Goal: Navigation & Orientation: Find specific page/section

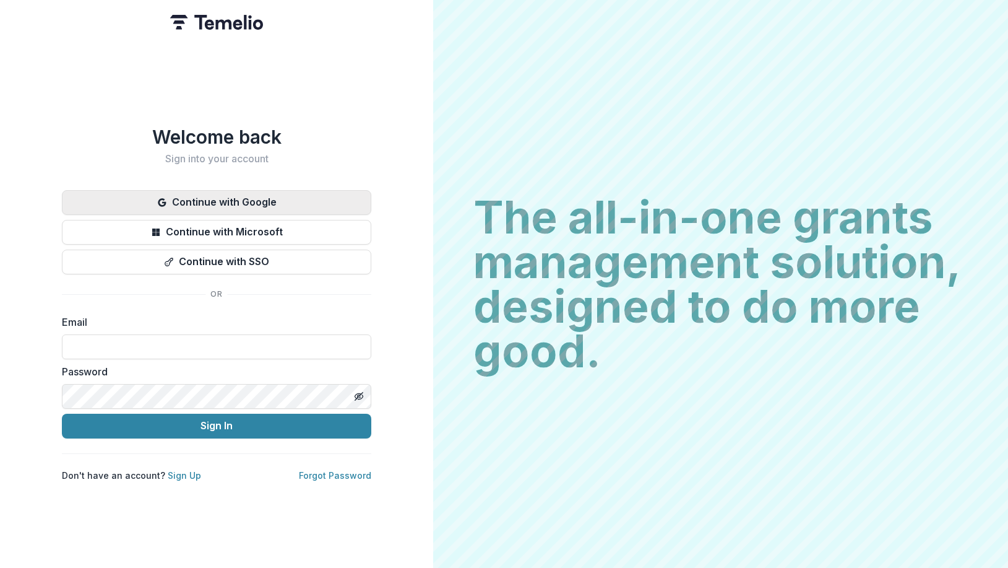
click at [217, 202] on button "Continue with Google" at bounding box center [217, 202] width 310 height 25
click at [336, 199] on button "Continue with Google" at bounding box center [217, 202] width 310 height 25
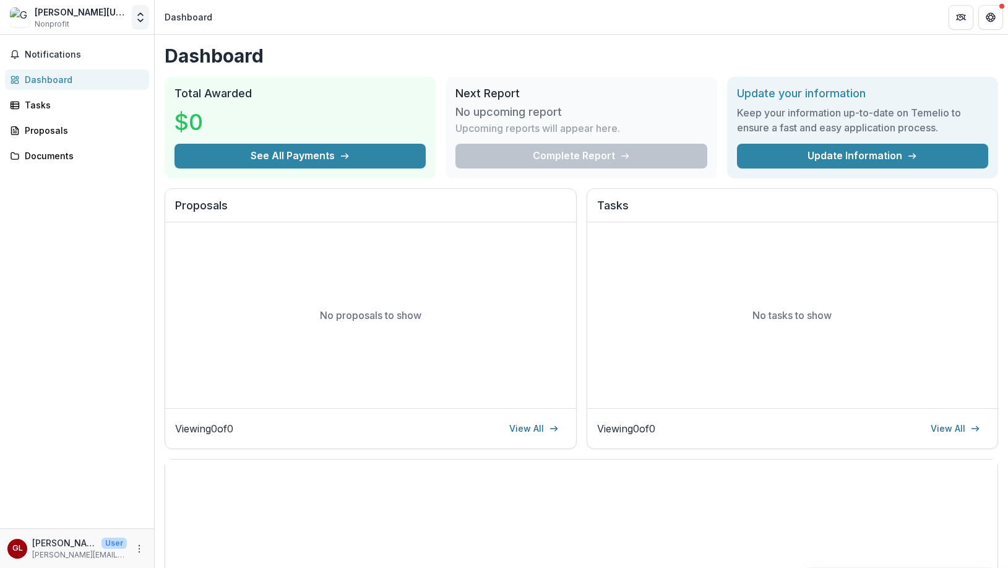
click at [141, 17] on icon "Open entity switcher" at bounding box center [140, 17] width 12 height 12
click at [65, 129] on div "Proposals" at bounding box center [82, 130] width 115 height 13
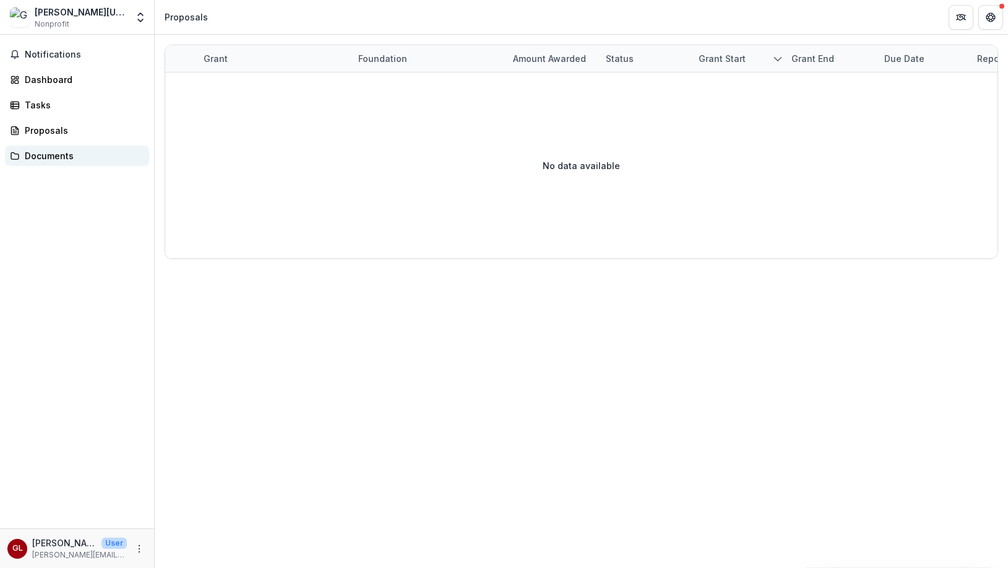
click at [65, 151] on div "Documents" at bounding box center [82, 155] width 115 height 13
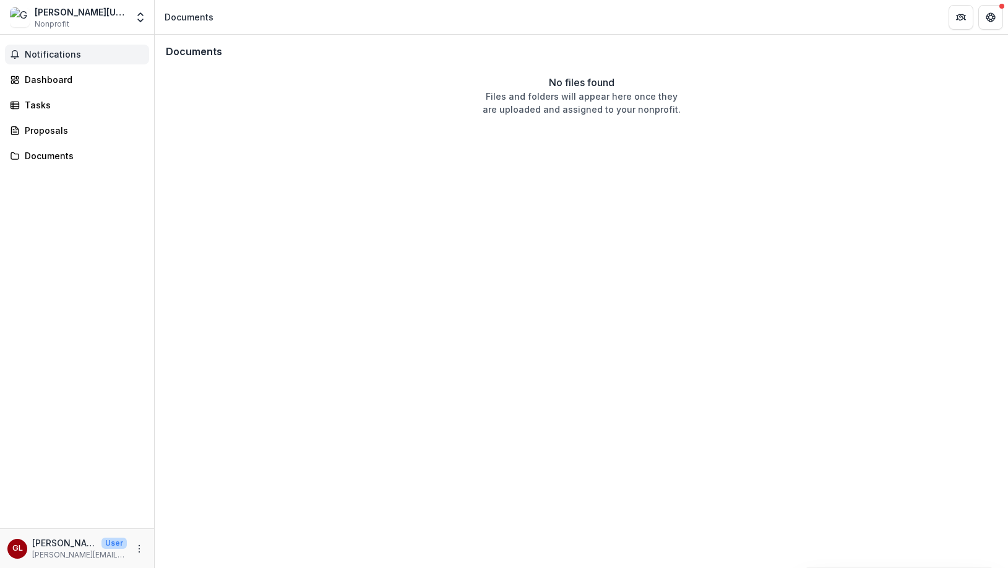
click at [64, 61] on button "Notifications" at bounding box center [77, 55] width 144 height 20
click at [66, 77] on div "Dashboard" at bounding box center [82, 79] width 115 height 13
